Goal: Browse casually: Explore the website without a specific task or goal

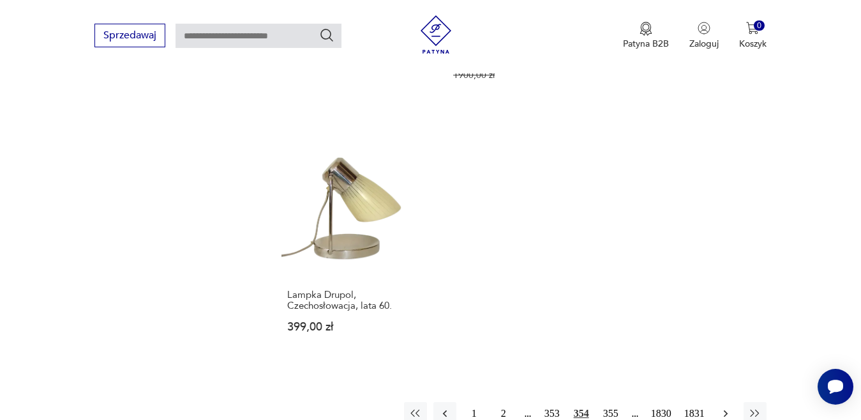
click at [722, 407] on icon "button" at bounding box center [726, 413] width 13 height 13
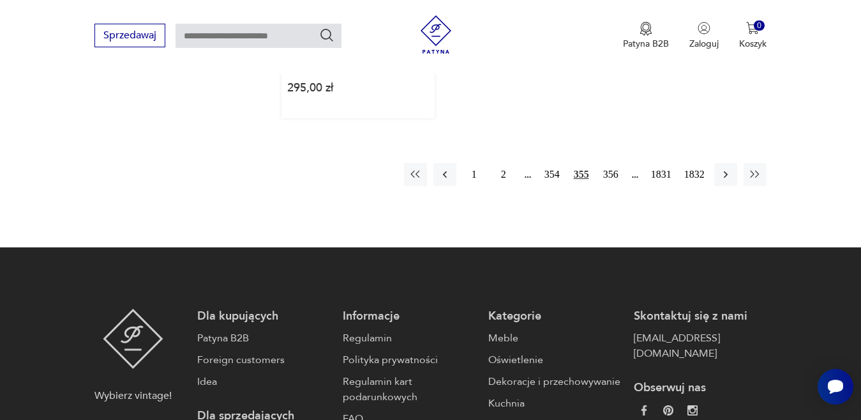
scroll to position [1890, 0]
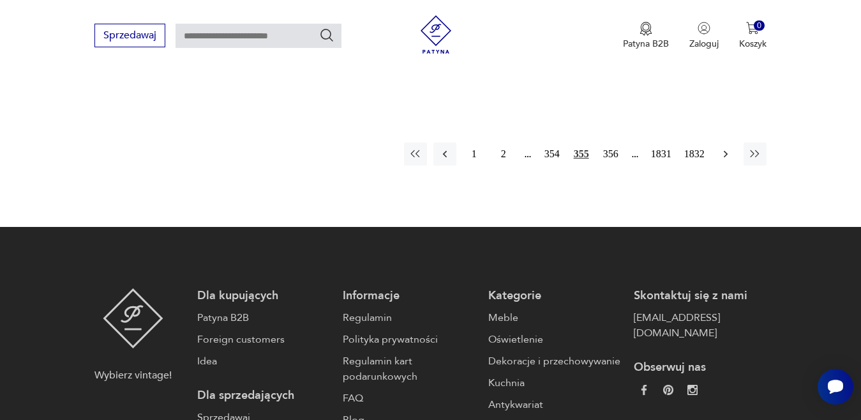
click at [727, 148] on icon "button" at bounding box center [726, 154] width 13 height 13
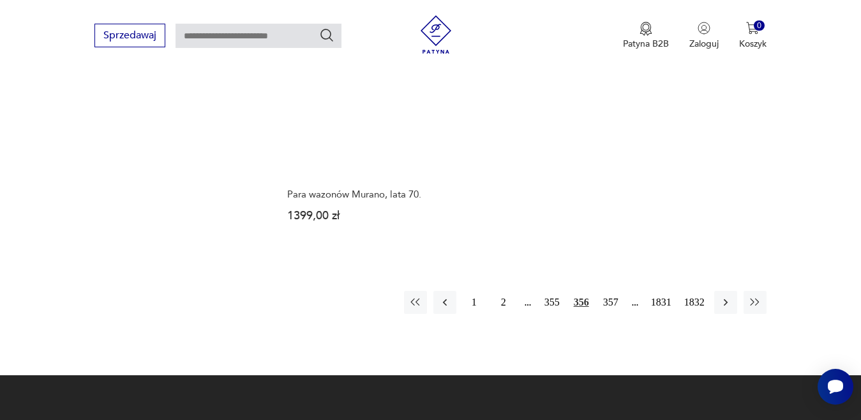
scroll to position [1698, 0]
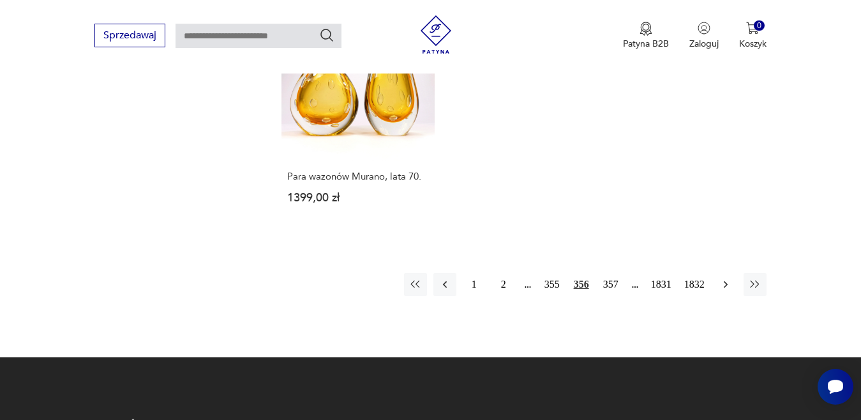
click at [727, 278] on icon "button" at bounding box center [726, 284] width 13 height 13
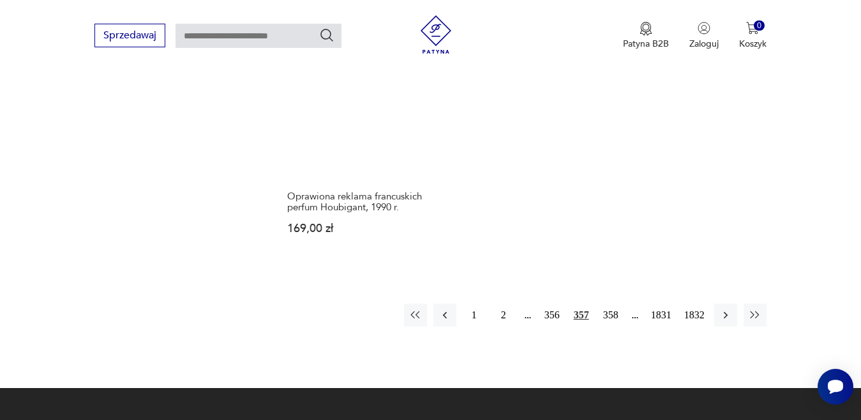
scroll to position [1698, 0]
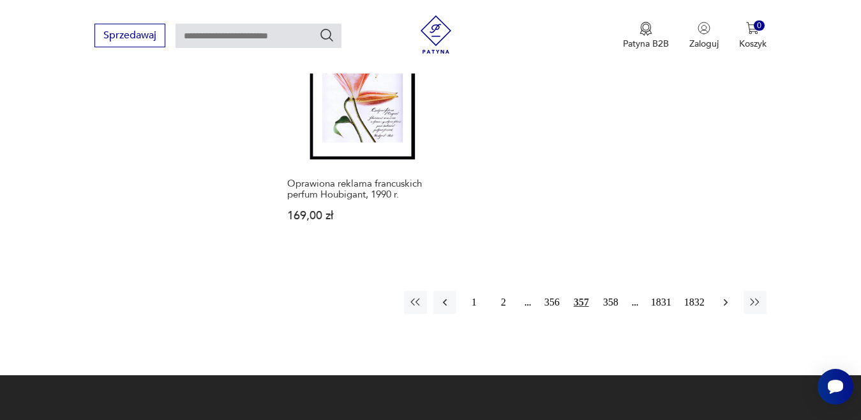
click at [726, 296] on icon "button" at bounding box center [726, 302] width 13 height 13
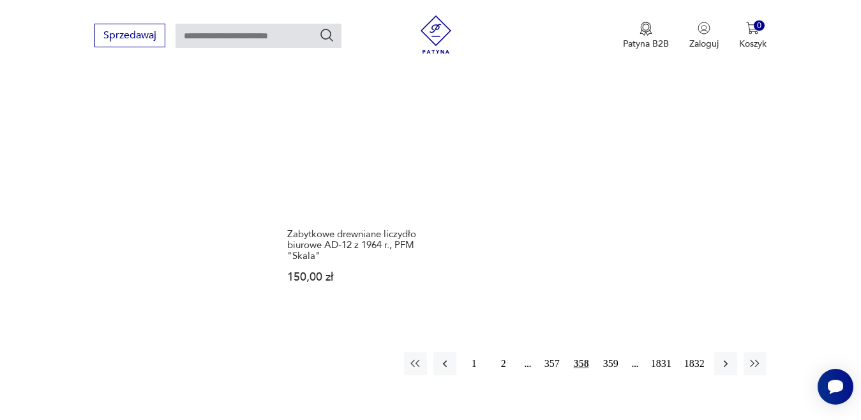
scroll to position [1698, 0]
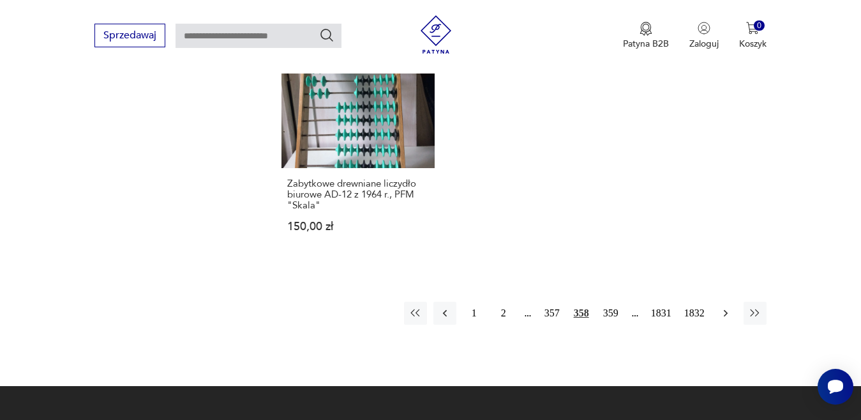
click at [724, 307] on icon "button" at bounding box center [726, 313] width 13 height 13
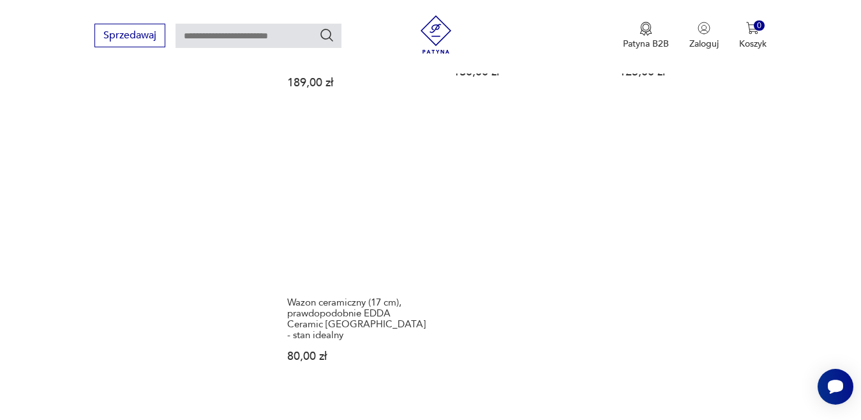
scroll to position [1634, 0]
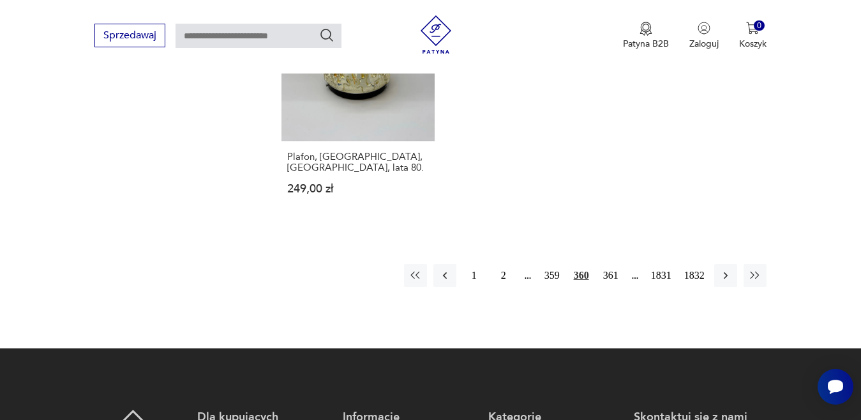
scroll to position [1762, 0]
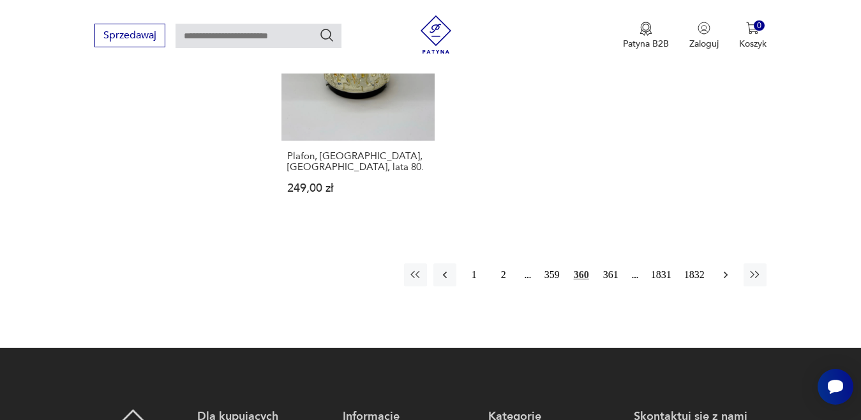
click at [724, 268] on icon "button" at bounding box center [726, 274] width 13 height 13
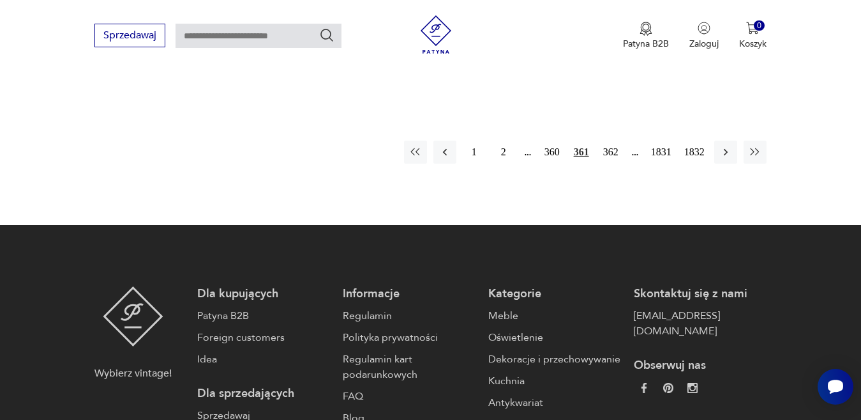
scroll to position [1890, 0]
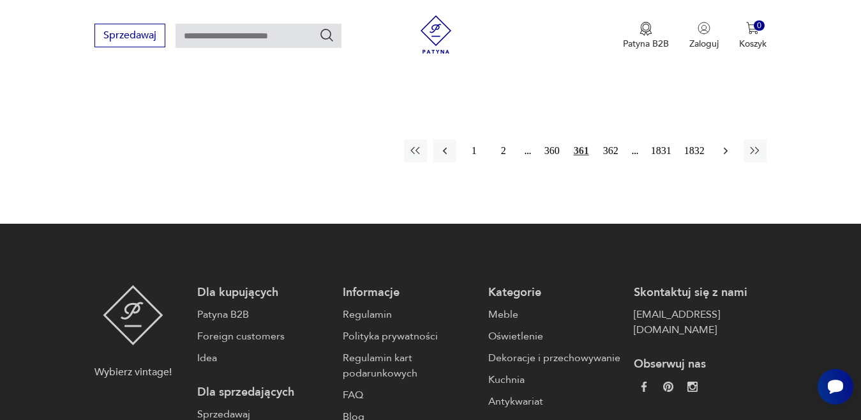
click at [722, 144] on icon "button" at bounding box center [726, 150] width 13 height 13
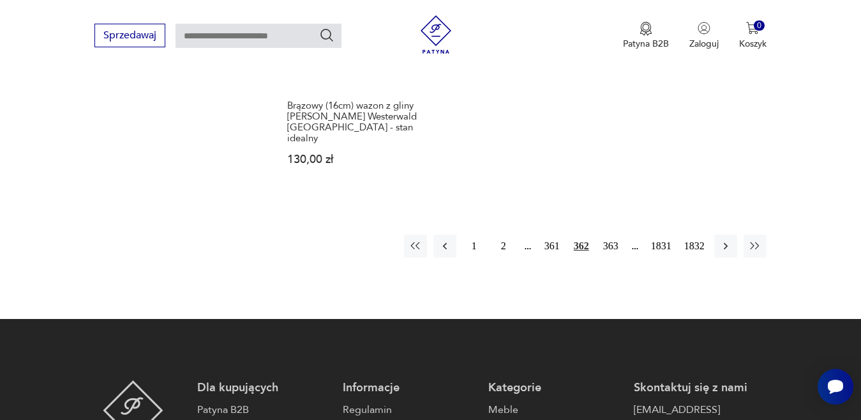
scroll to position [1826, 0]
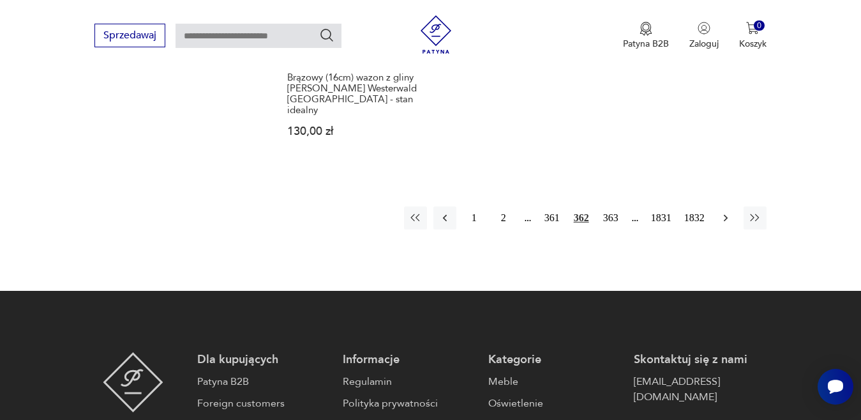
click at [725, 214] on icon "button" at bounding box center [726, 217] width 4 height 7
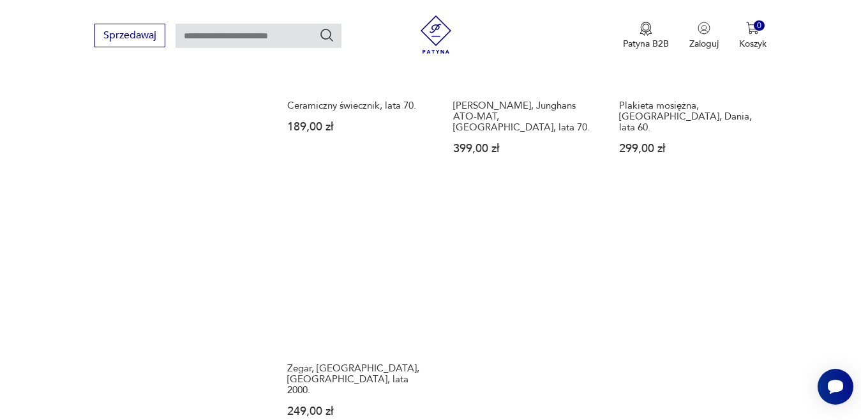
scroll to position [1634, 0]
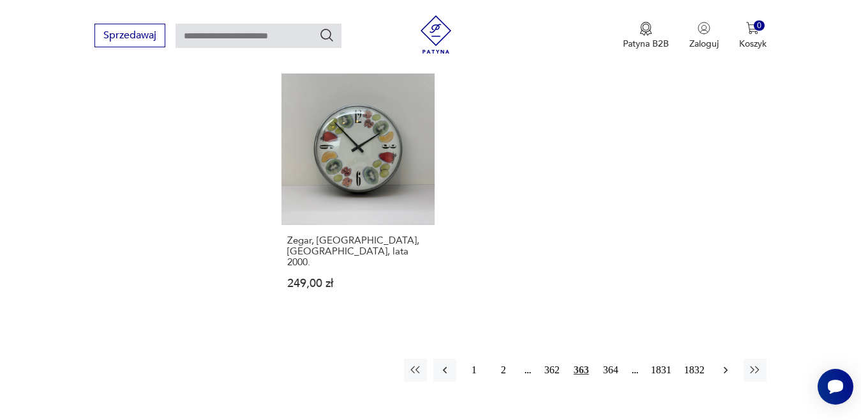
click at [725, 363] on icon "button" at bounding box center [726, 369] width 13 height 13
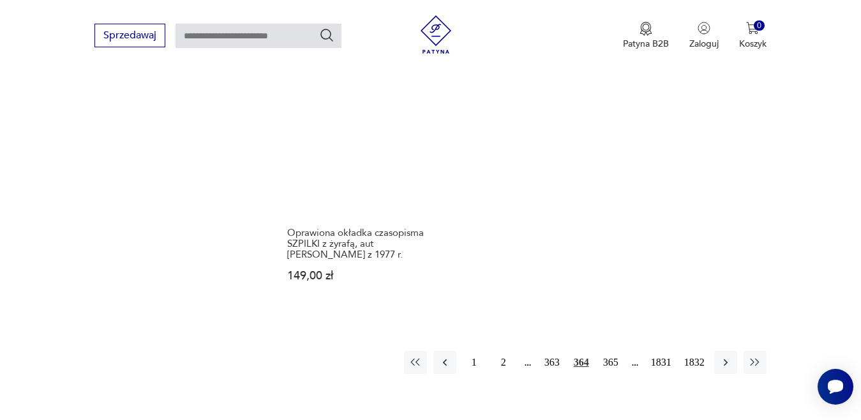
scroll to position [1762, 0]
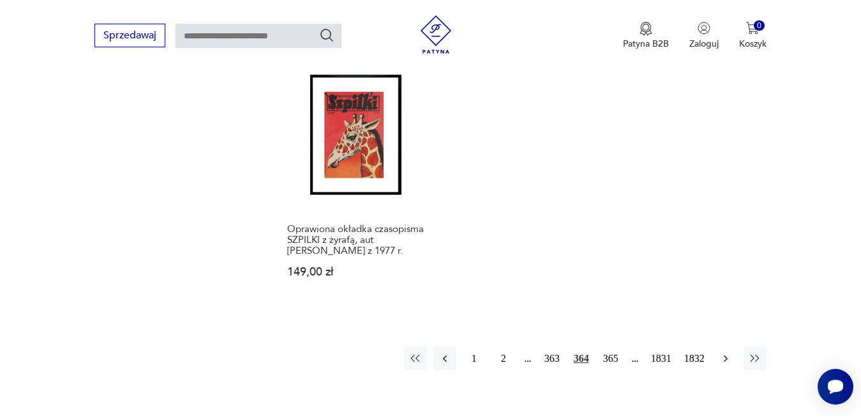
click at [727, 352] on icon "button" at bounding box center [726, 358] width 13 height 13
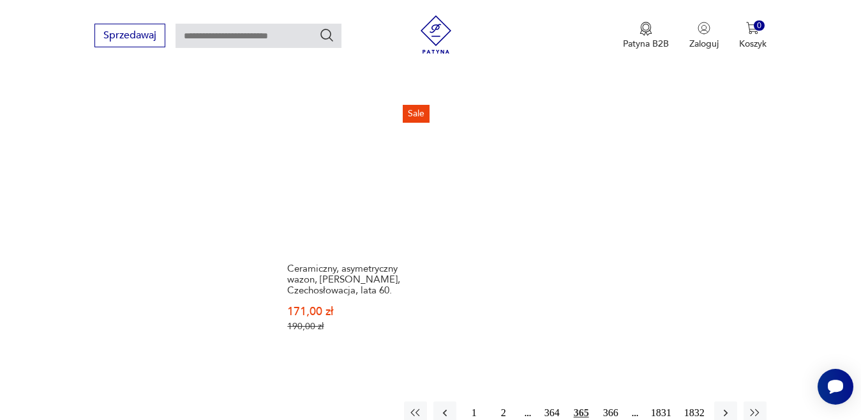
scroll to position [1698, 0]
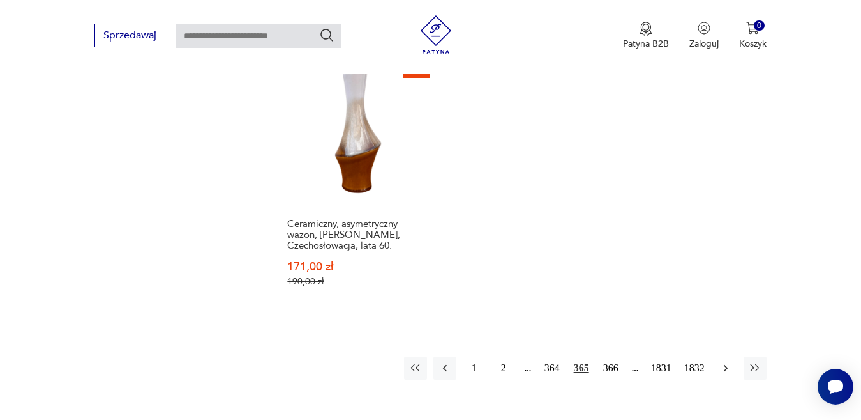
click at [725, 361] on icon "button" at bounding box center [726, 367] width 13 height 13
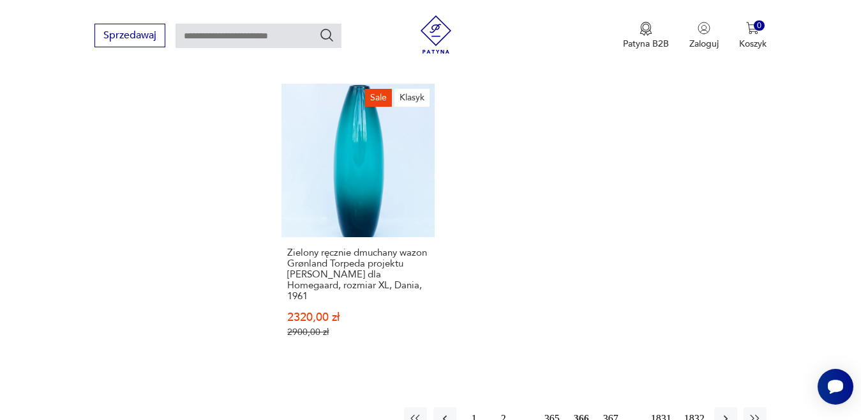
scroll to position [1634, 0]
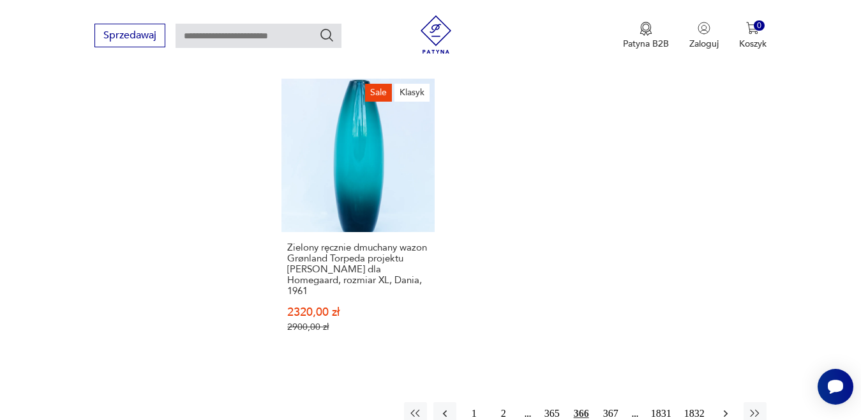
click at [724, 407] on icon "button" at bounding box center [726, 413] width 13 height 13
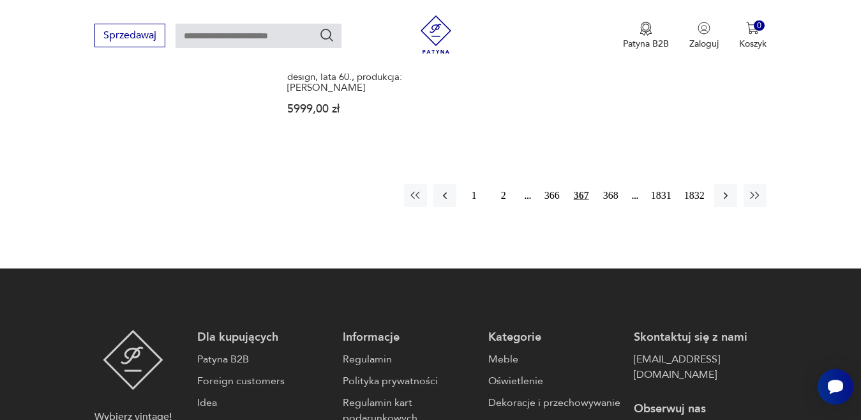
scroll to position [1890, 0]
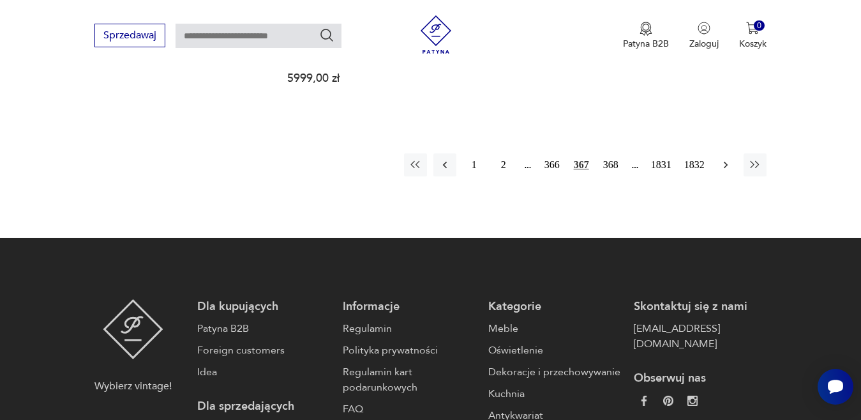
click at [726, 161] on icon "button" at bounding box center [726, 164] width 4 height 7
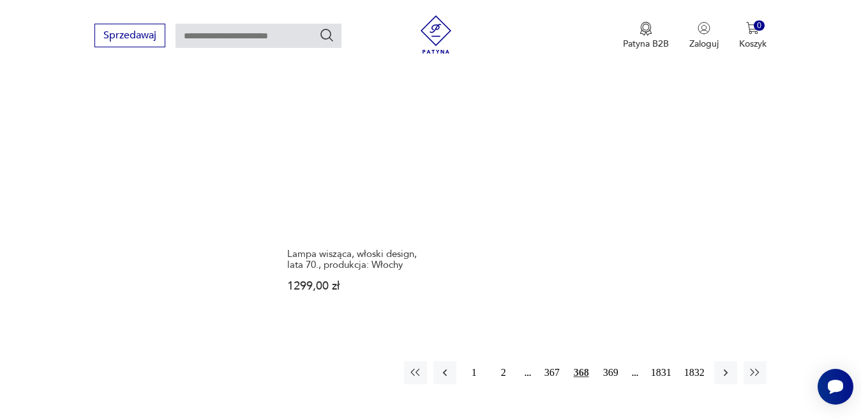
scroll to position [1698, 0]
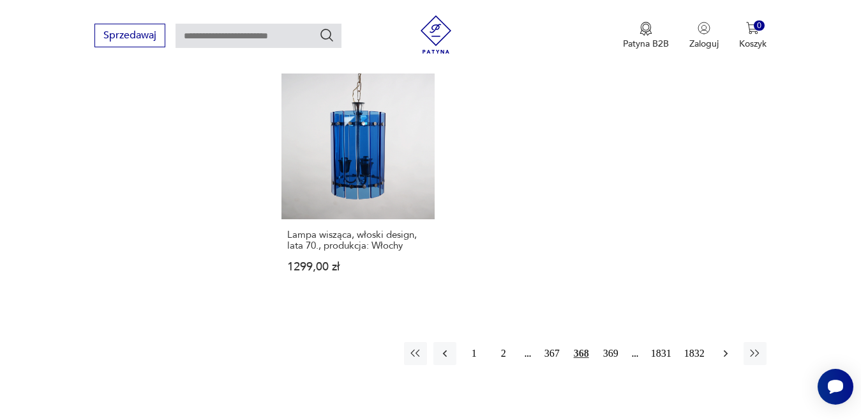
click at [727, 347] on icon "button" at bounding box center [726, 353] width 13 height 13
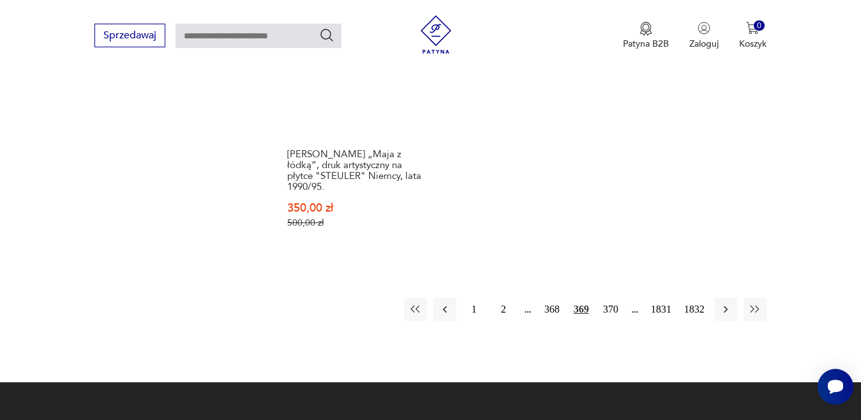
scroll to position [1762, 0]
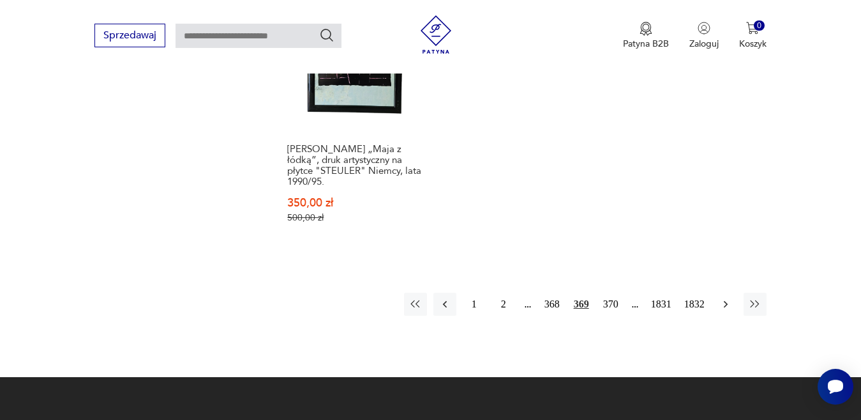
click at [724, 298] on icon "button" at bounding box center [726, 304] width 13 height 13
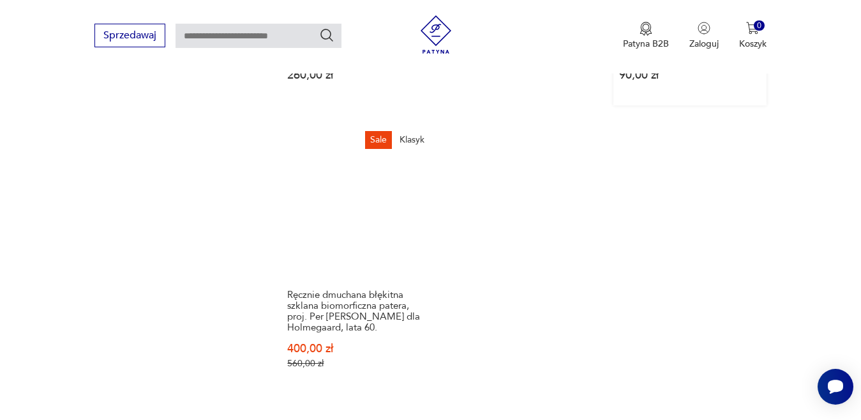
scroll to position [1762, 0]
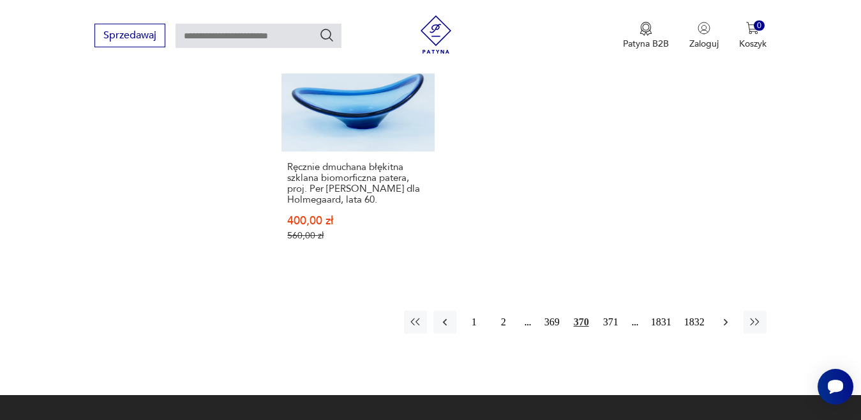
click at [725, 318] on icon "button" at bounding box center [726, 321] width 4 height 7
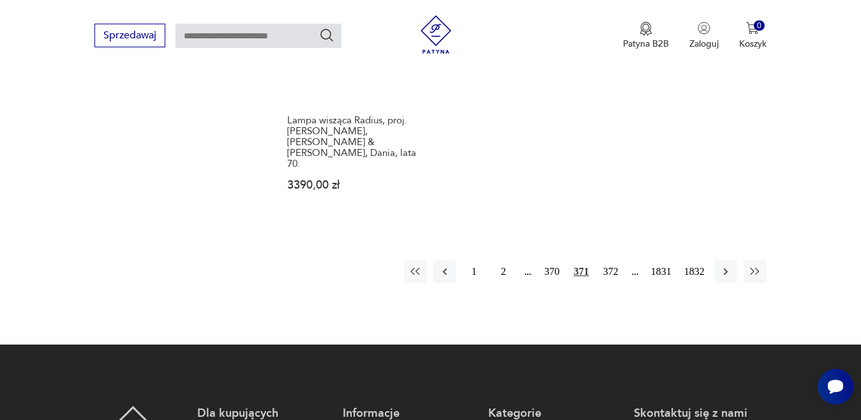
scroll to position [1890, 0]
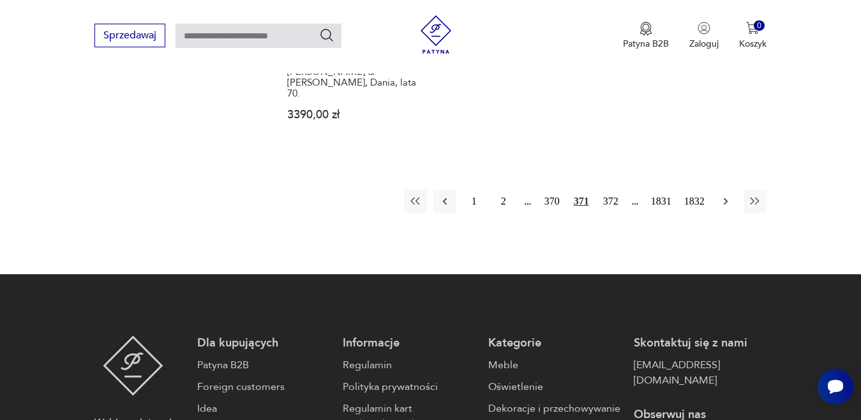
click at [724, 195] on icon "button" at bounding box center [726, 201] width 13 height 13
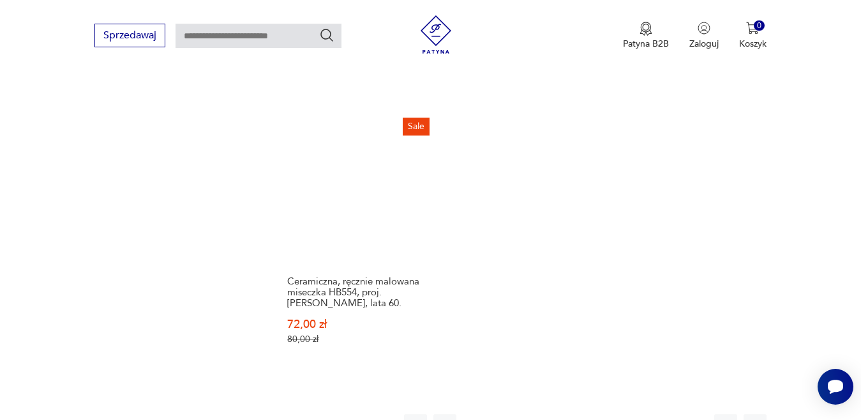
scroll to position [1698, 0]
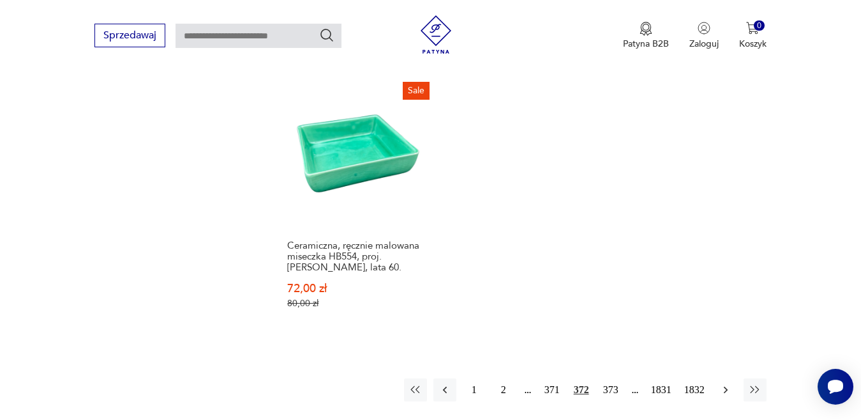
click at [728, 383] on icon "button" at bounding box center [726, 389] width 13 height 13
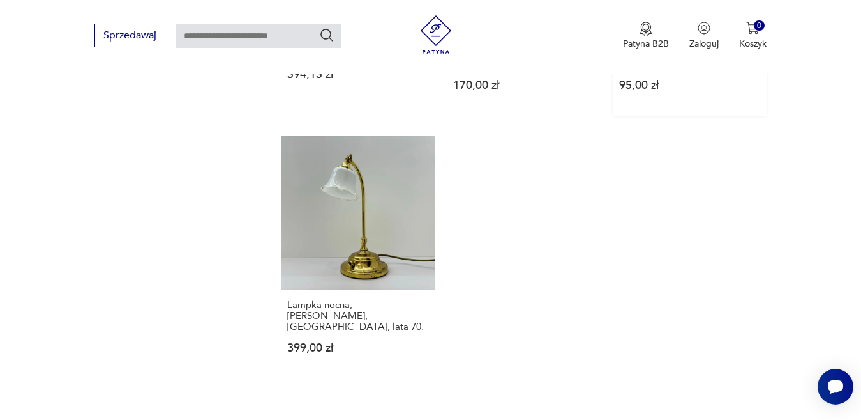
scroll to position [1634, 0]
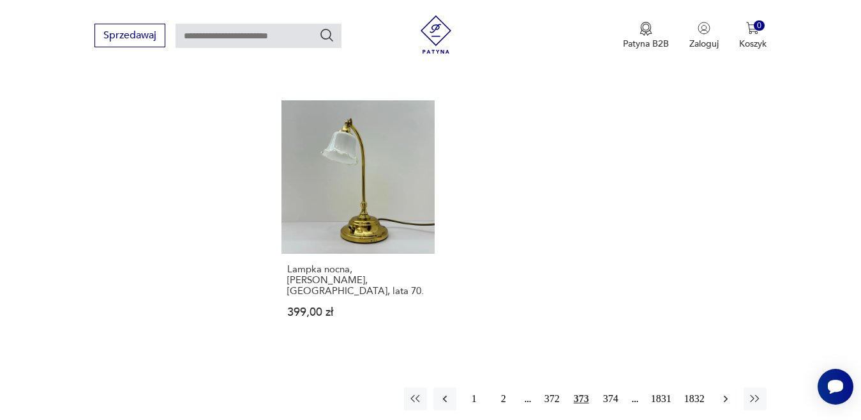
click at [727, 392] on icon "button" at bounding box center [726, 398] width 13 height 13
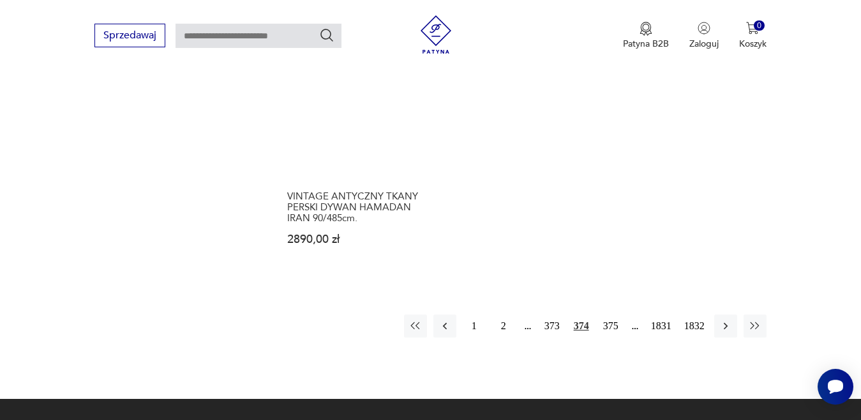
scroll to position [1698, 0]
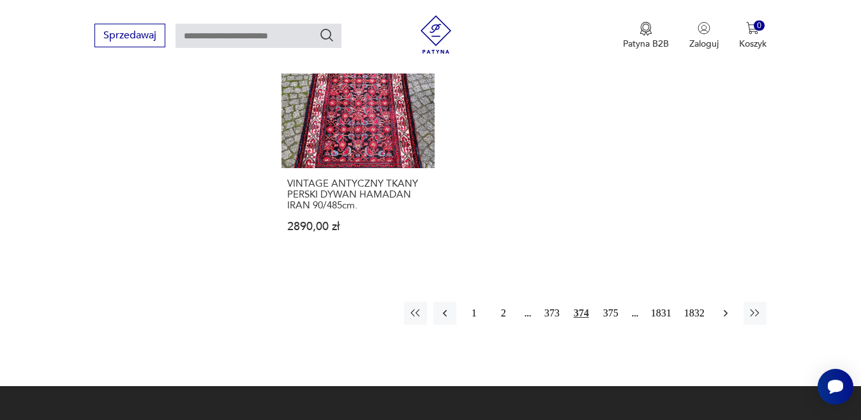
click at [724, 307] on icon "button" at bounding box center [726, 313] width 13 height 13
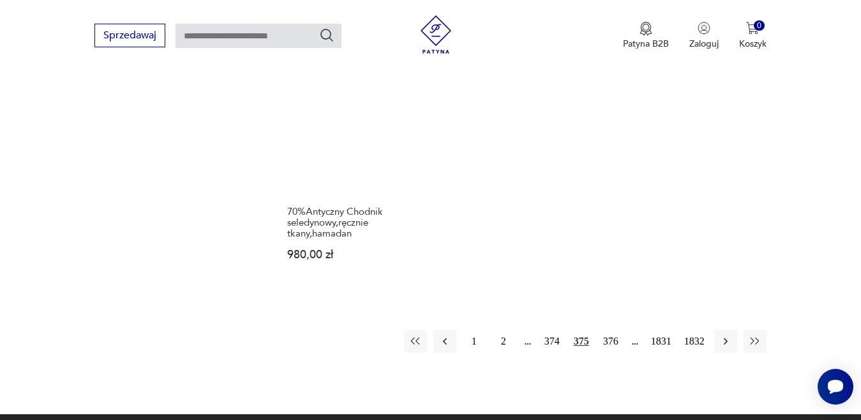
scroll to position [1698, 0]
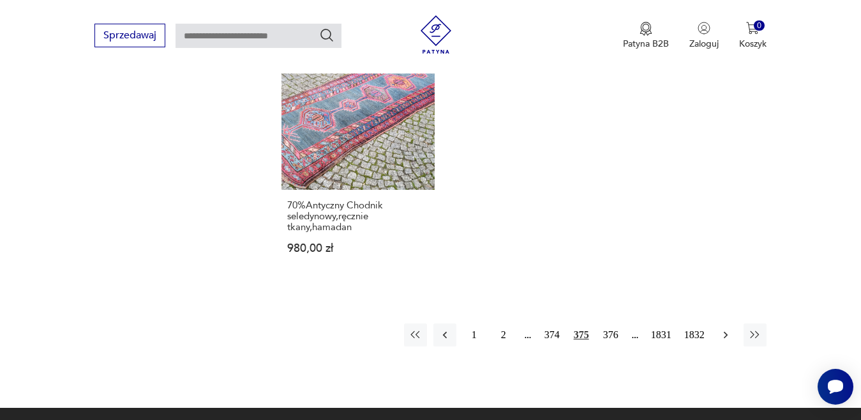
click at [727, 328] on icon "button" at bounding box center [726, 334] width 13 height 13
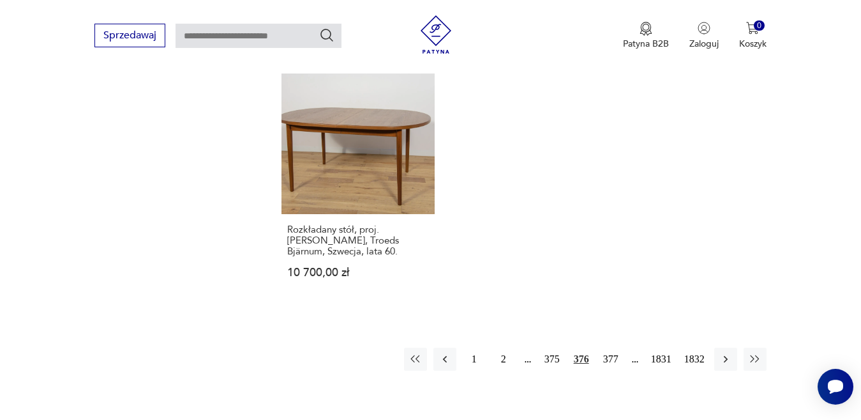
scroll to position [1762, 0]
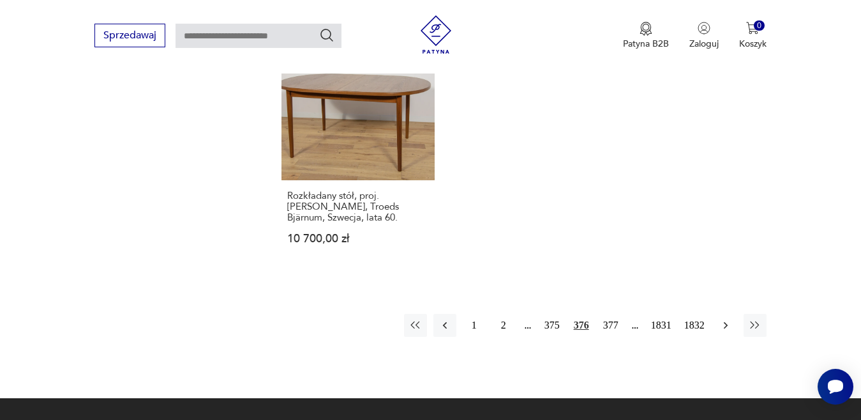
click at [722, 319] on icon "button" at bounding box center [726, 325] width 13 height 13
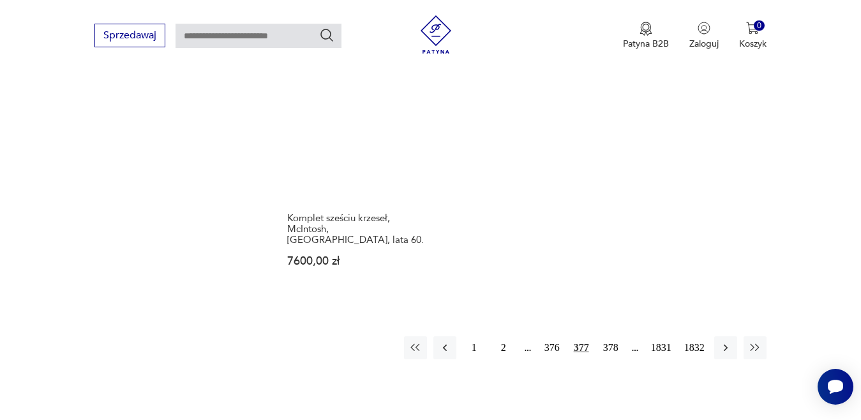
scroll to position [1762, 0]
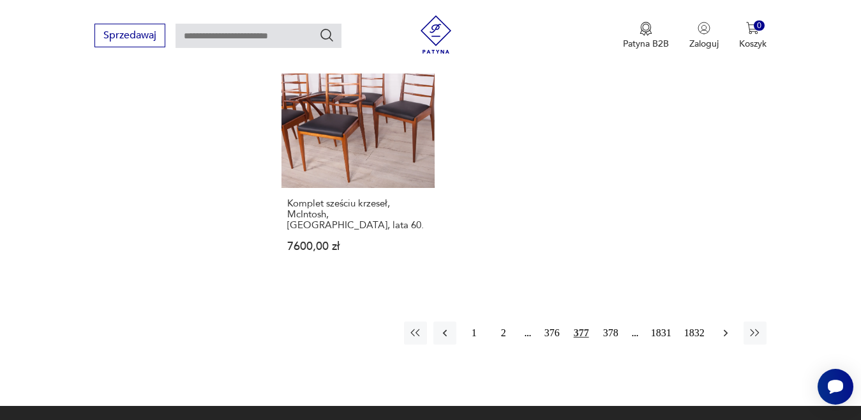
click at [726, 321] on button "button" at bounding box center [726, 332] width 23 height 23
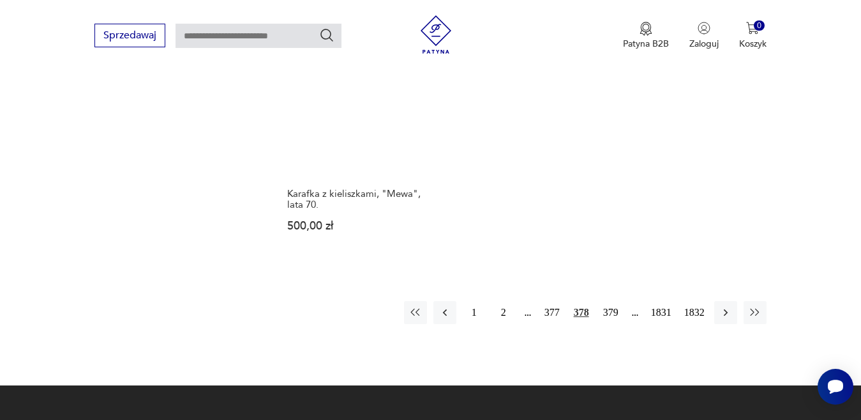
scroll to position [1762, 0]
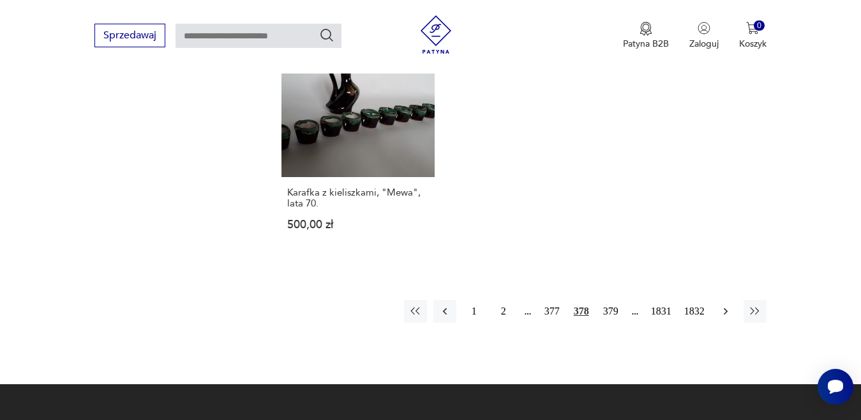
click at [721, 305] on icon "button" at bounding box center [726, 311] width 13 height 13
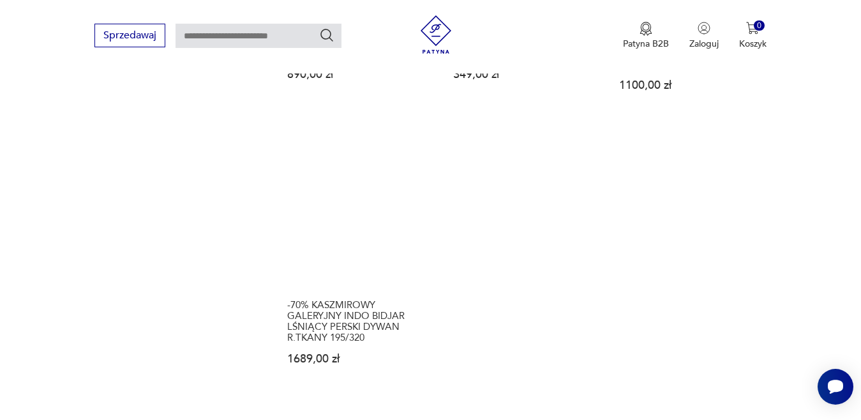
scroll to position [1762, 0]
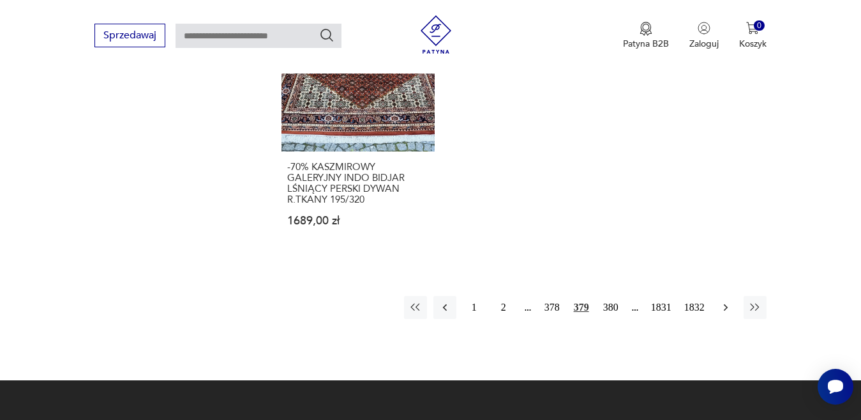
click at [731, 301] on icon "button" at bounding box center [726, 307] width 13 height 13
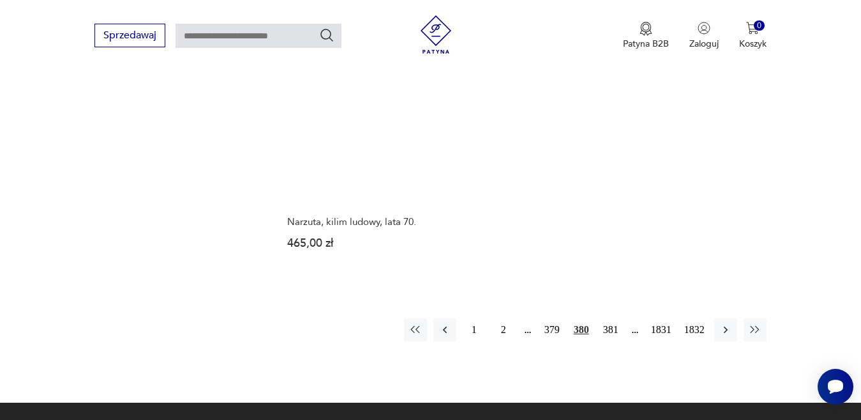
scroll to position [1698, 0]
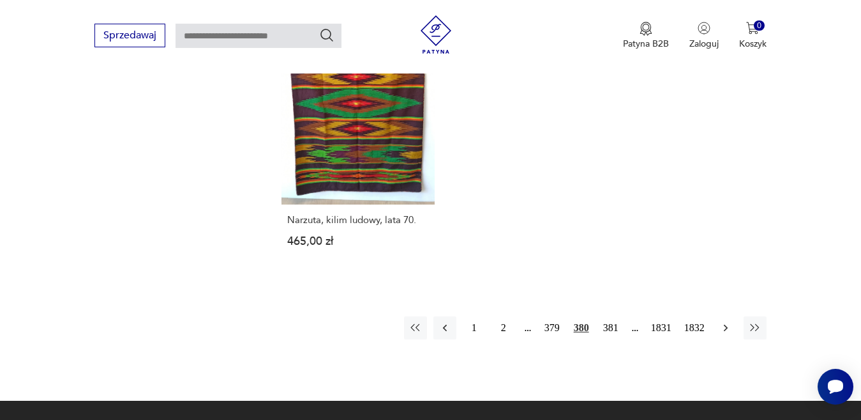
click at [722, 321] on icon "button" at bounding box center [726, 327] width 13 height 13
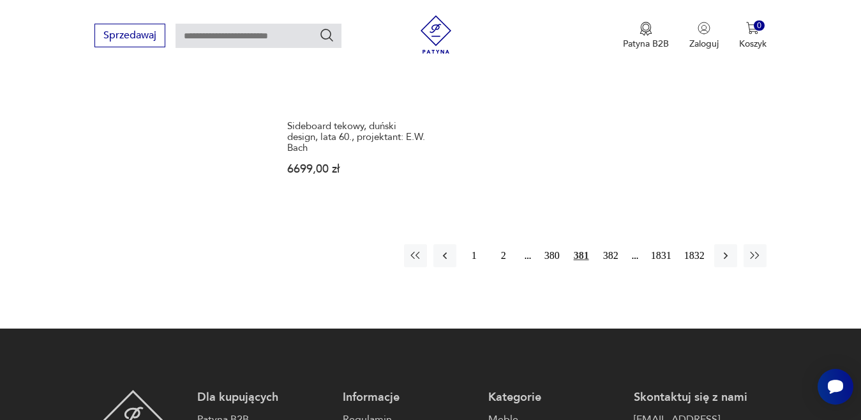
scroll to position [1762, 0]
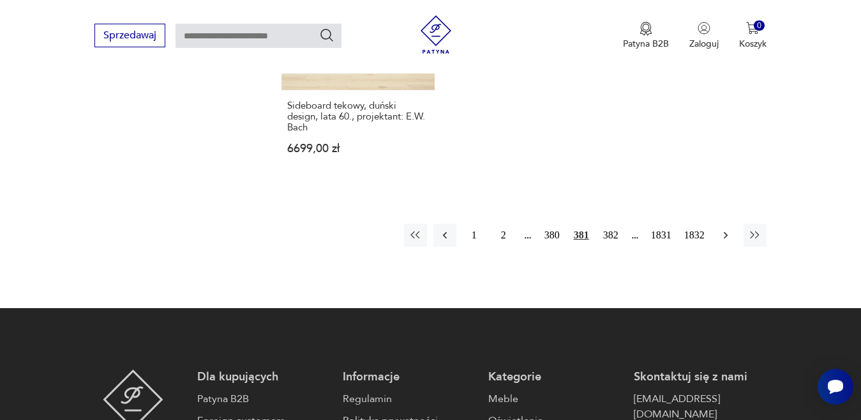
click at [730, 229] on icon "button" at bounding box center [726, 235] width 13 height 13
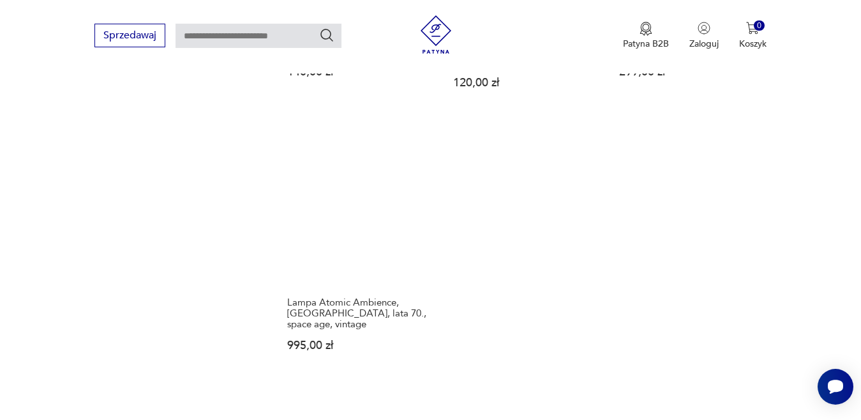
scroll to position [1570, 0]
